Goal: Navigation & Orientation: Find specific page/section

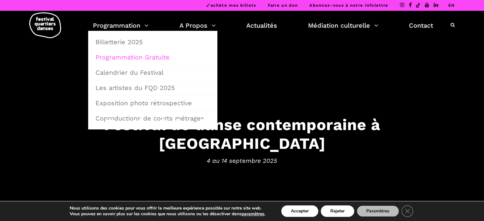
click at [116, 56] on link "Programmation Gratuite" at bounding box center [153, 57] width 122 height 15
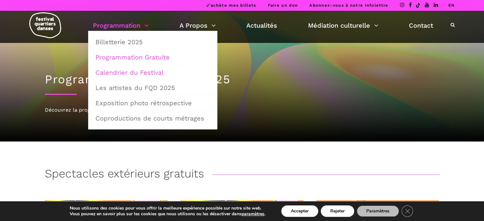
click at [120, 68] on link "Calendrier du Festival" at bounding box center [153, 72] width 122 height 15
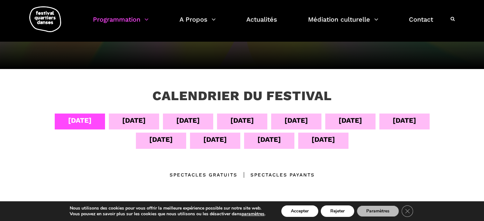
scroll to position [73, 0]
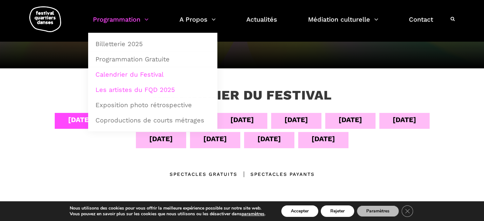
click at [105, 90] on link "Les artistes du FQD 2025" at bounding box center [153, 89] width 122 height 15
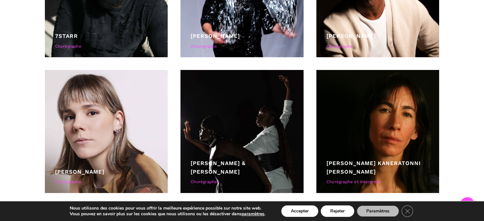
scroll to position [1667, 0]
